Goal: Task Accomplishment & Management: Use online tool/utility

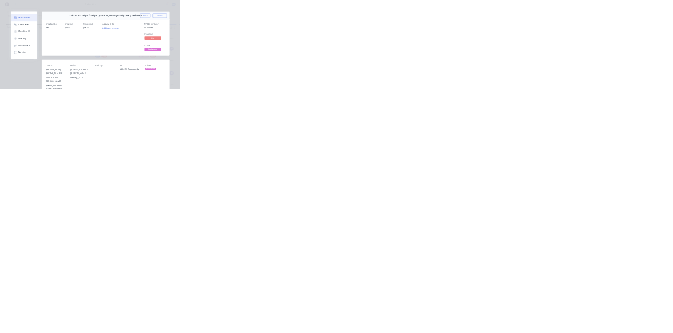
click at [672, 333] on div "Order details Collaborate Checklists 0/0 Tracking Linked Orders Timeline Order …" at bounding box center [336, 166] width 673 height 333
click at [562, 58] on button "Close" at bounding box center [543, 58] width 38 height 17
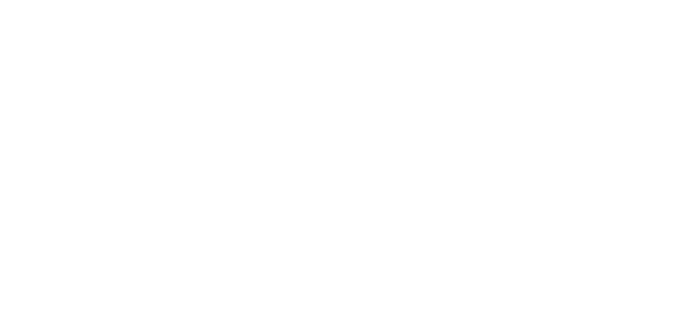
click at [97, 142] on div "Tracking" at bounding box center [82, 144] width 29 height 9
click at [434, 300] on icon "button" at bounding box center [430, 296] width 5 height 7
type input "m"
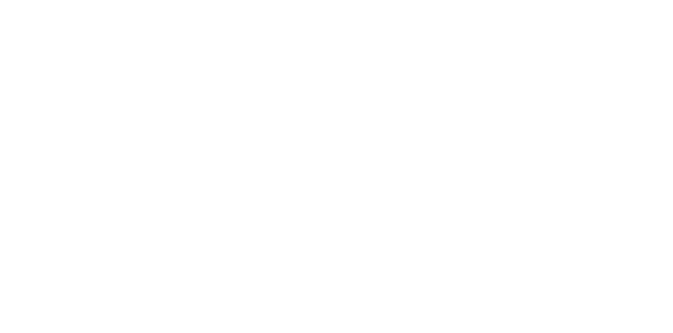
click at [332, 168] on button "Clock On" at bounding box center [303, 166] width 58 height 17
